Goal: Find specific page/section: Find specific page/section

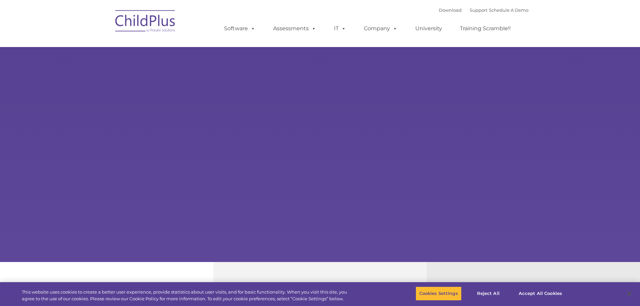
select select "MEDIUM"
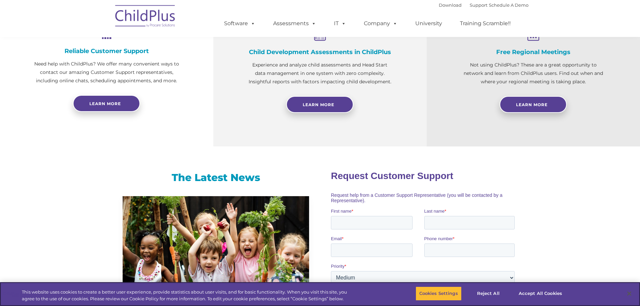
scroll to position [276, 0]
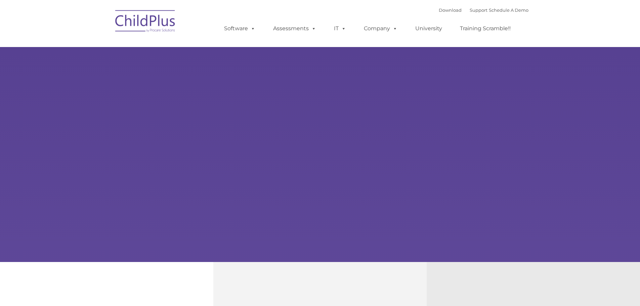
type input ""
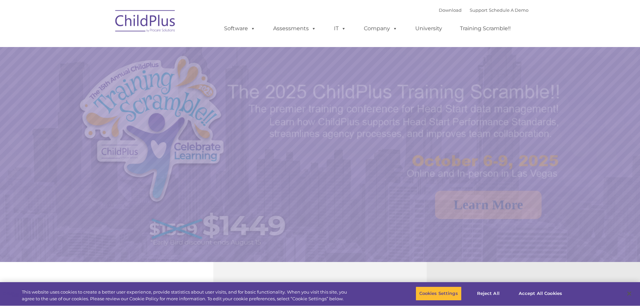
select select "MEDIUM"
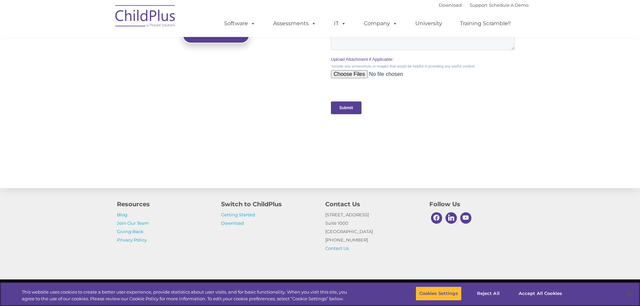
scroll to position [659, 0]
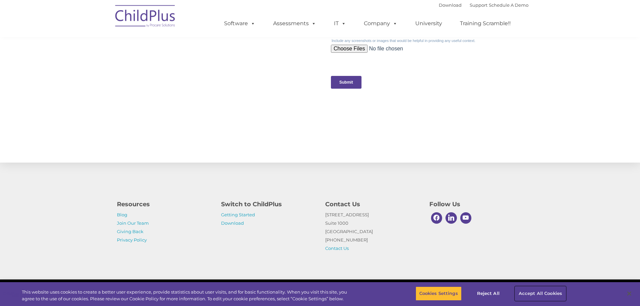
click at [536, 289] on button "Accept All Cookies" at bounding box center [540, 294] width 51 height 14
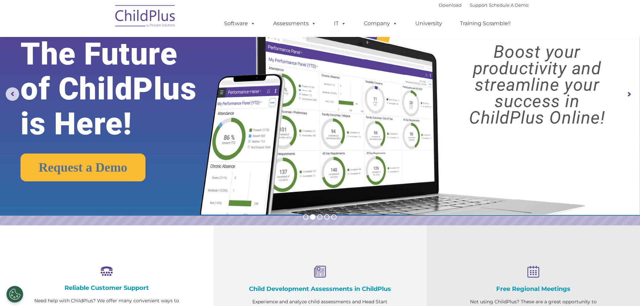
scroll to position [0, 0]
